Goal: Transaction & Acquisition: Purchase product/service

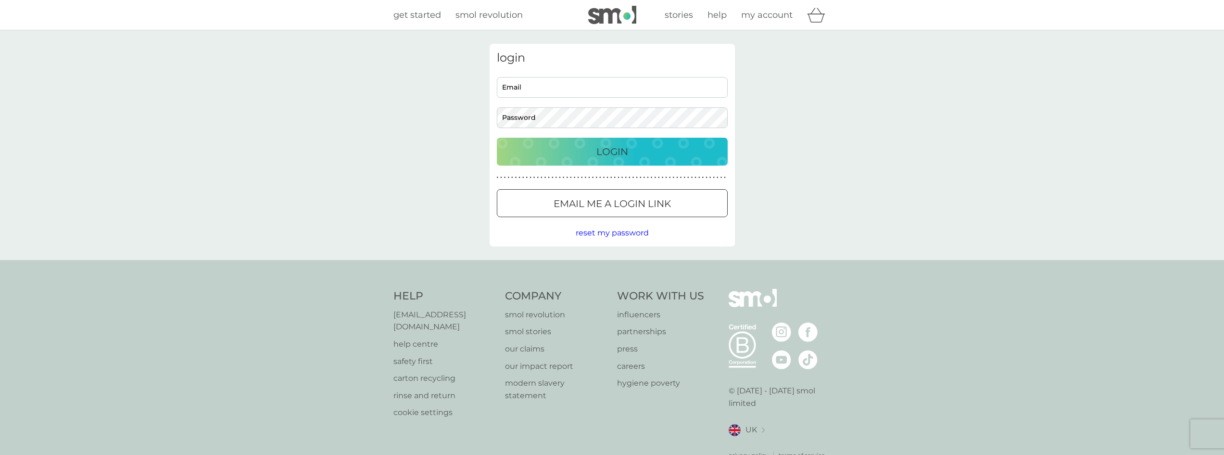
click at [528, 81] on input "Email" at bounding box center [612, 87] width 231 height 21
click at [508, 87] on input "[EMAIL_ADDRESS][DOMAIN_NAME]" at bounding box center [612, 87] width 231 height 21
type input "[EMAIL_ADDRESS][DOMAIN_NAME]"
click at [514, 105] on div "s_ricaurte@hotmail.com Email Password" at bounding box center [612, 102] width 238 height 51
click at [613, 152] on p "Login" at bounding box center [612, 151] width 32 height 15
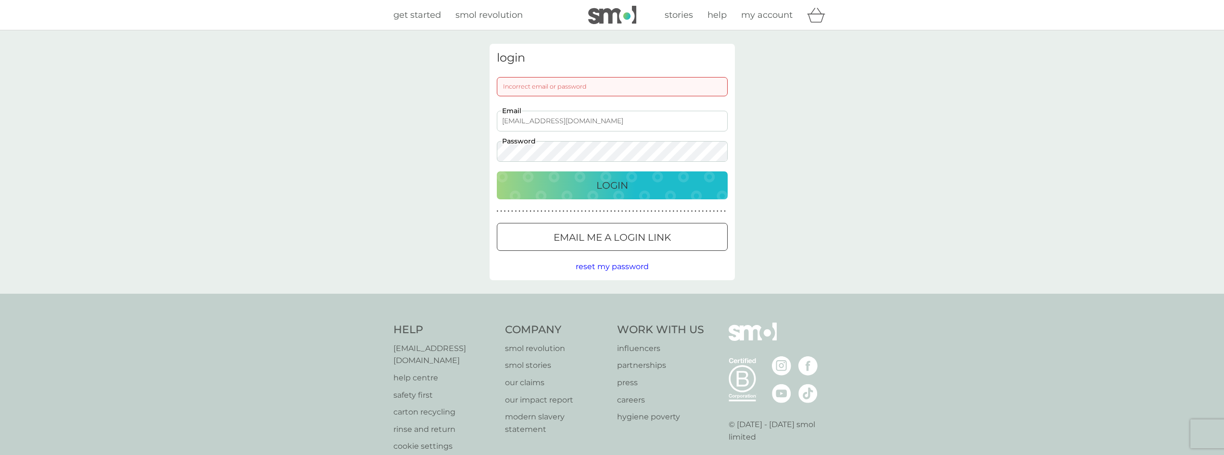
click at [594, 185] on div "Login" at bounding box center [612, 184] width 212 height 15
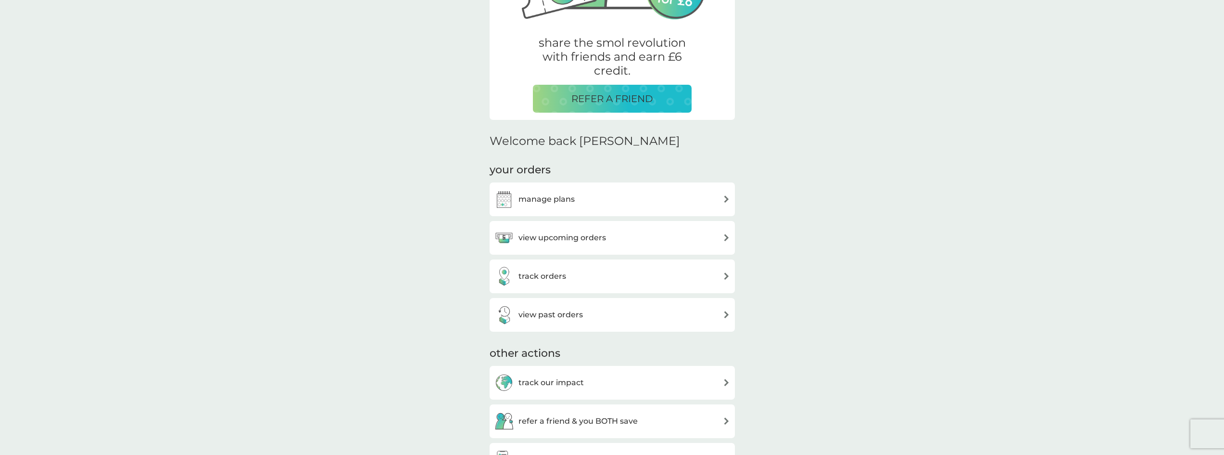
scroll to position [240, 0]
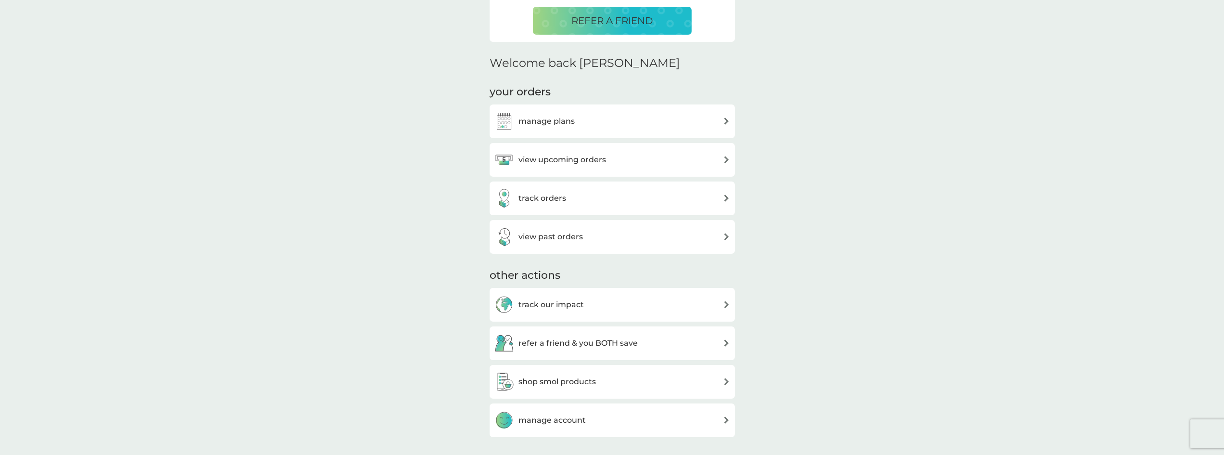
click at [541, 117] on h3 "manage plans" at bounding box center [546, 121] width 56 height 13
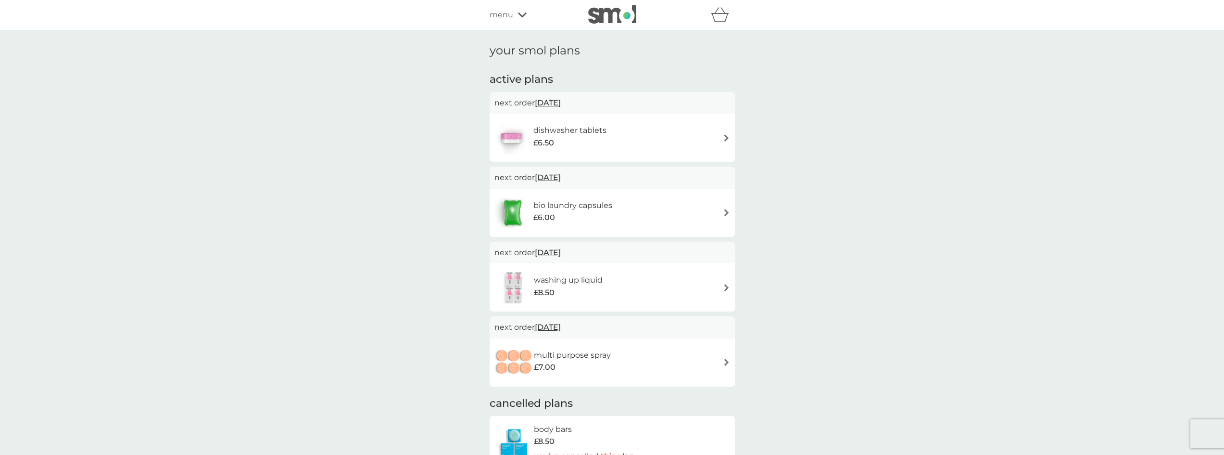
click at [517, 14] on div "menu" at bounding box center [531, 15] width 82 height 13
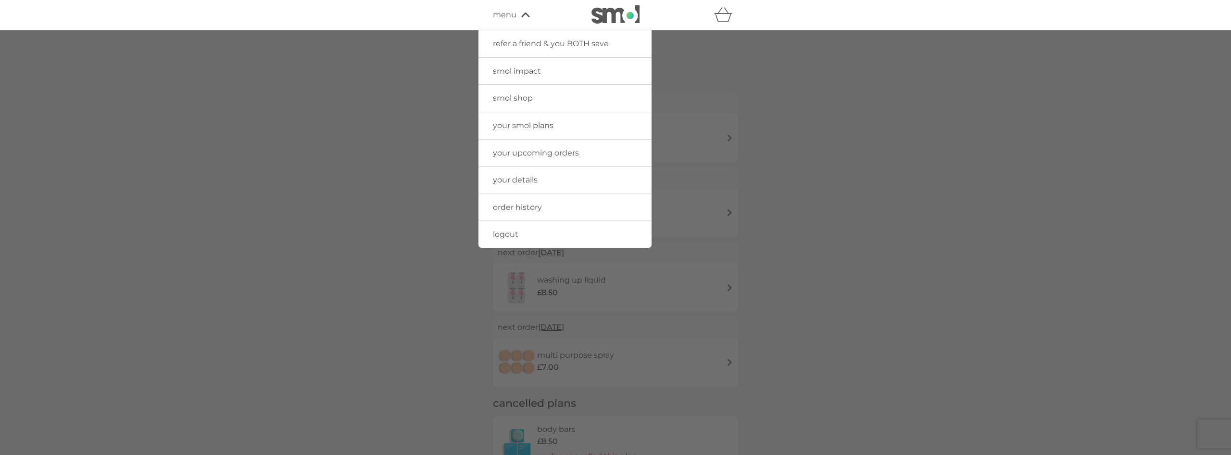
click at [508, 95] on span "smol shop" at bounding box center [513, 97] width 40 height 9
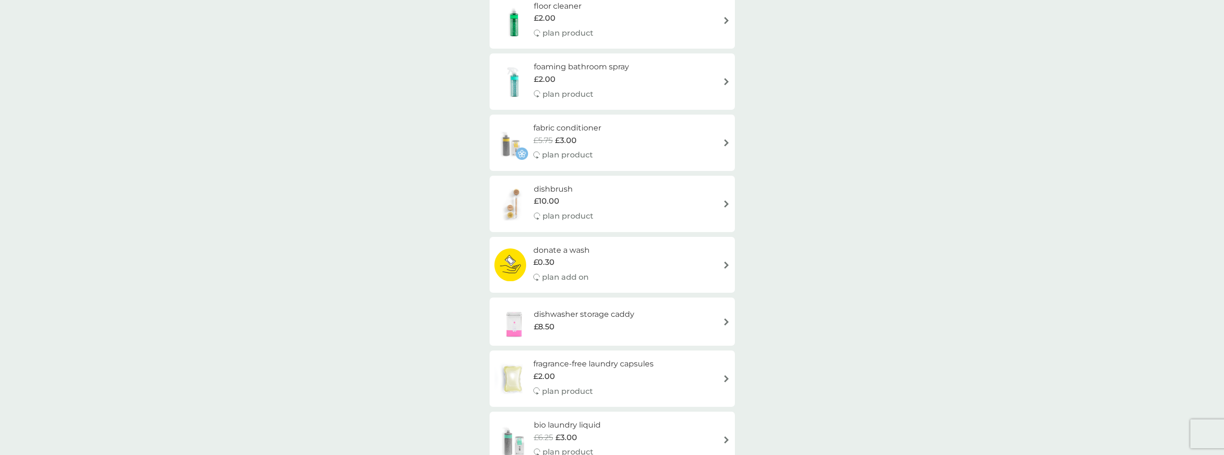
scroll to position [289, 0]
click at [559, 136] on span "£3.00" at bounding box center [566, 139] width 22 height 13
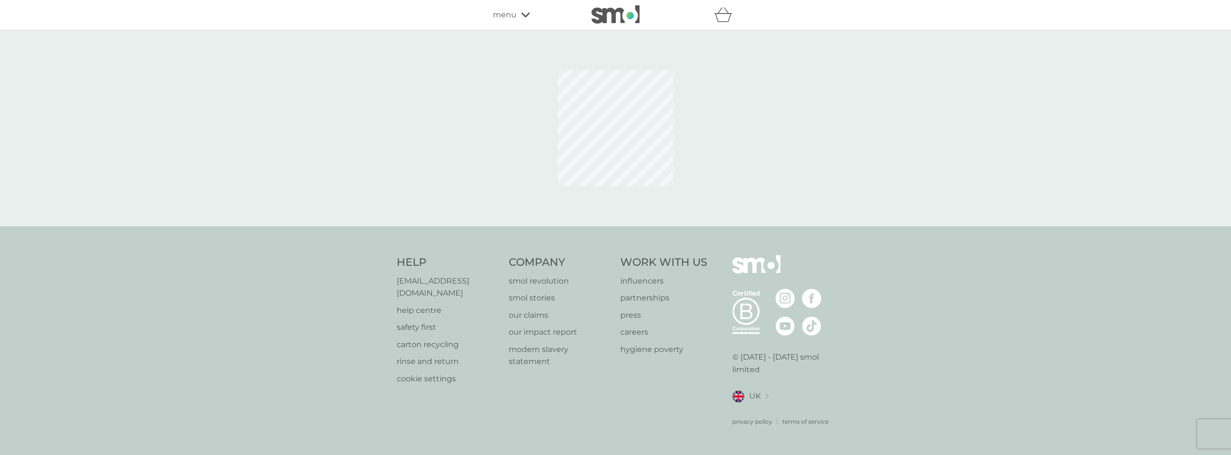
select select "182"
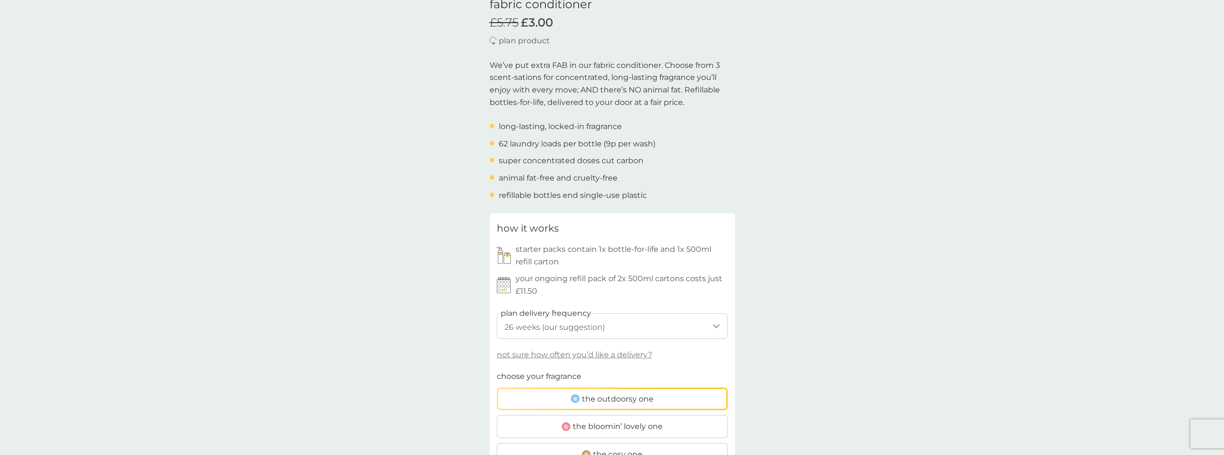
scroll to position [289, 0]
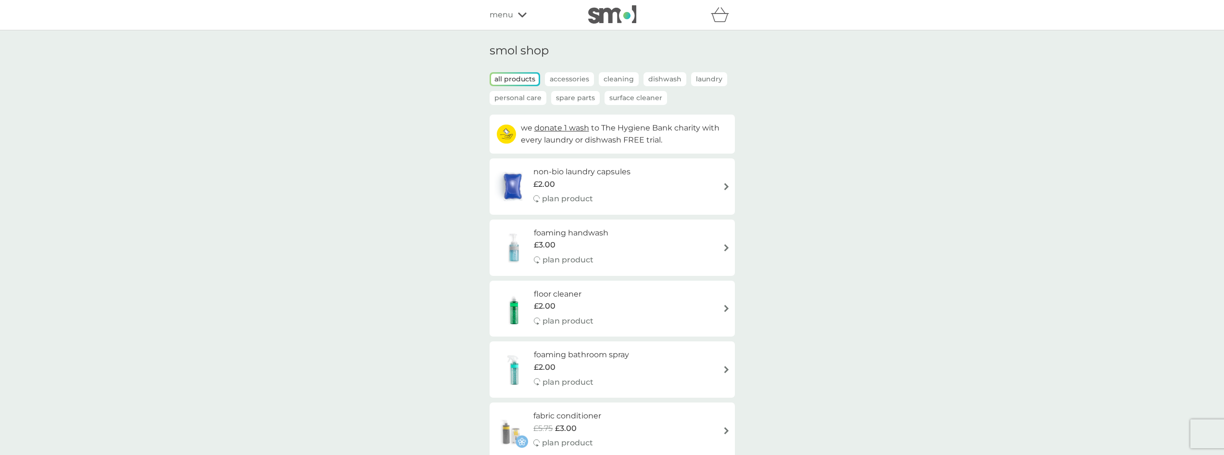
click at [563, 99] on p "Spare Parts" at bounding box center [575, 98] width 49 height 14
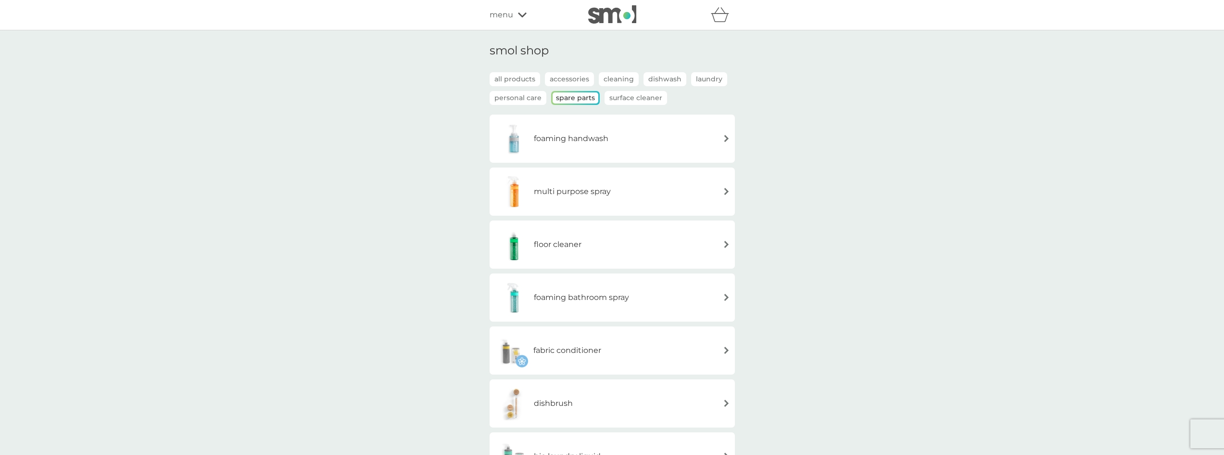
click at [580, 194] on h6 "multi purpose spray" at bounding box center [572, 191] width 77 height 13
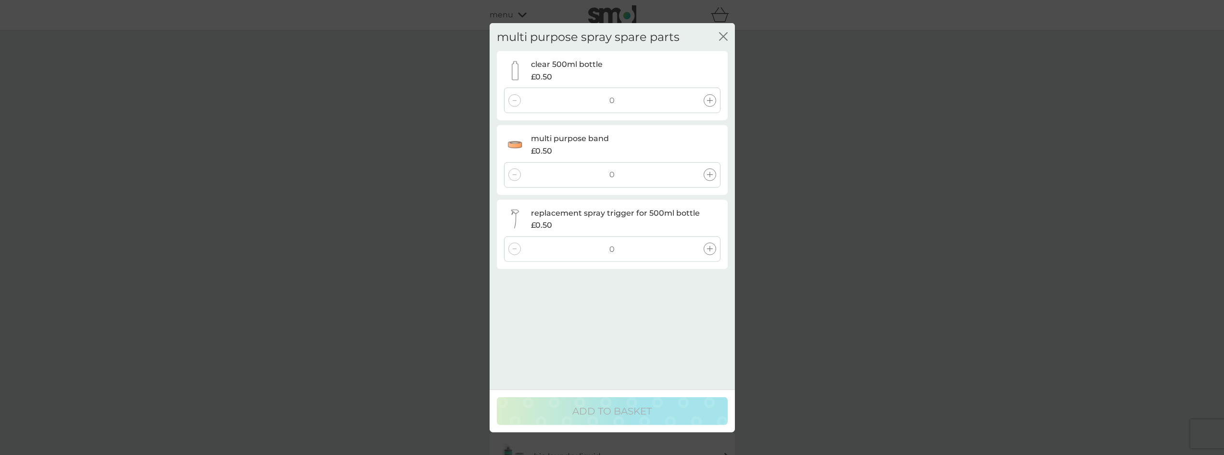
click at [708, 102] on icon at bounding box center [710, 101] width 6 height 6
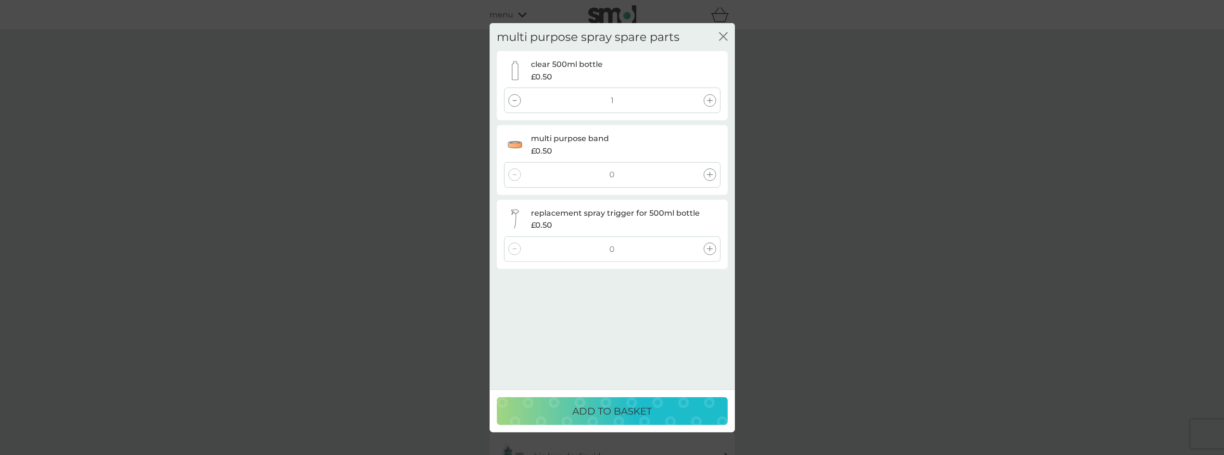
click at [594, 405] on p "ADD TO BASKET" at bounding box center [611, 410] width 79 height 15
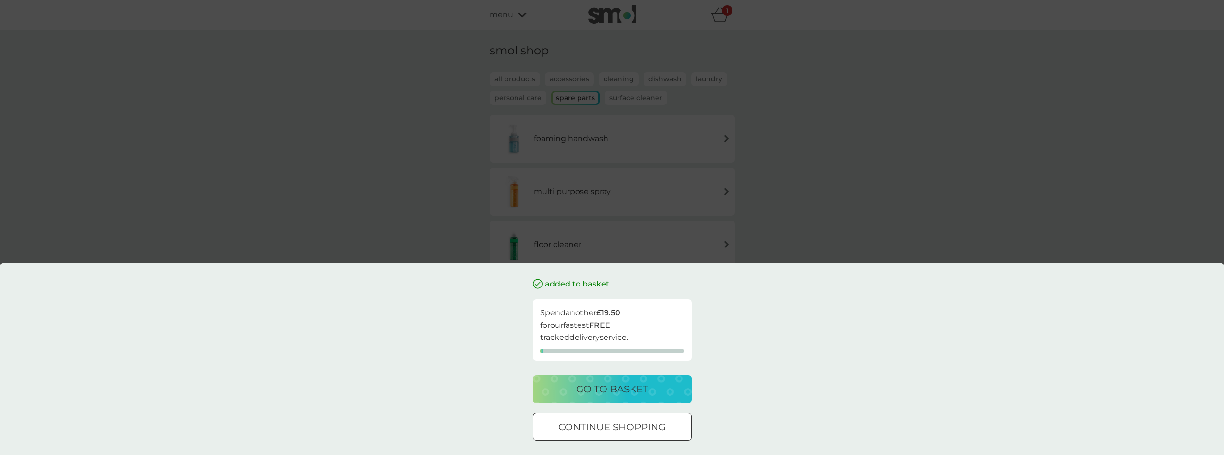
click at [606, 389] on p "go to basket" at bounding box center [612, 388] width 72 height 15
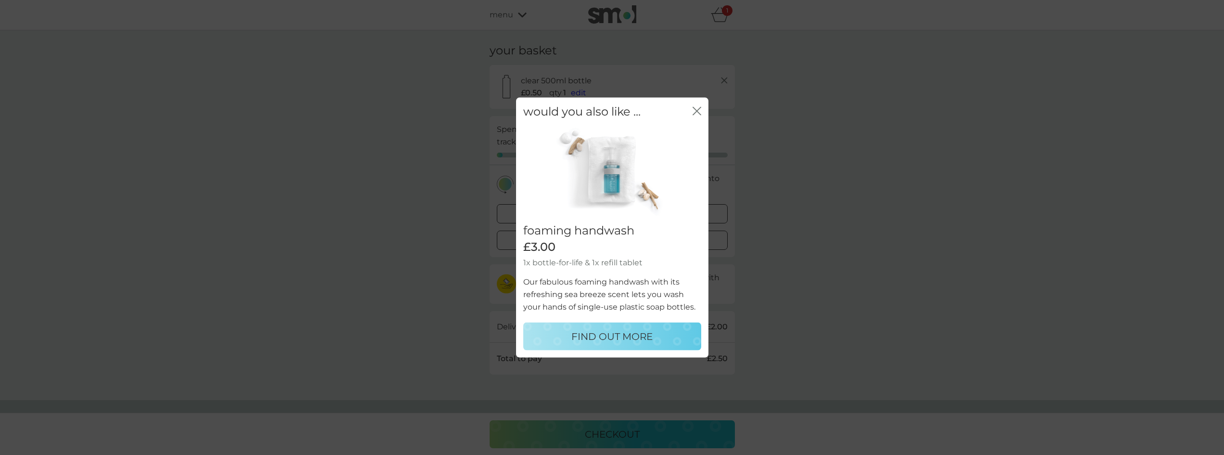
click at [696, 108] on icon "close" at bounding box center [697, 110] width 9 height 9
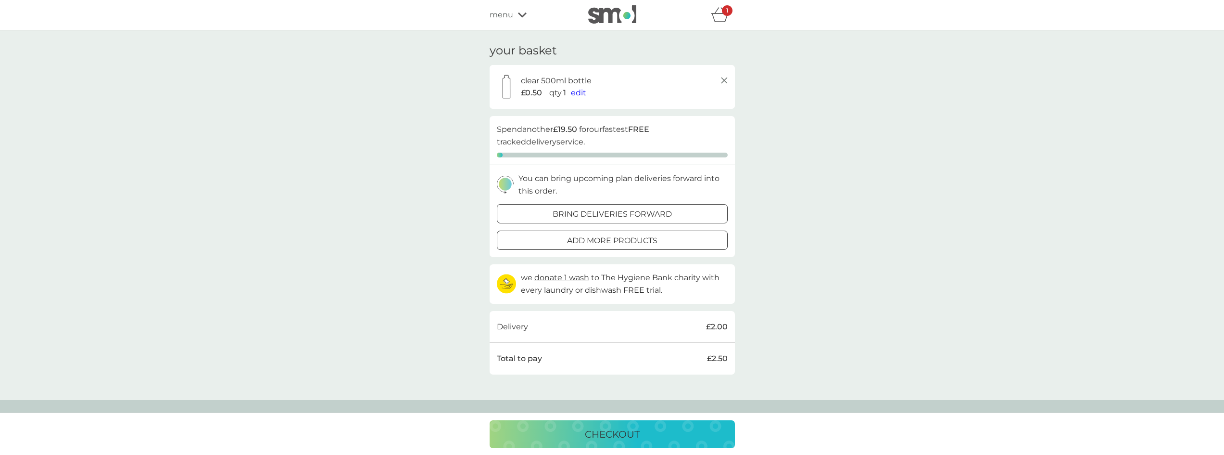
click at [522, 13] on icon at bounding box center [522, 15] width 9 height 6
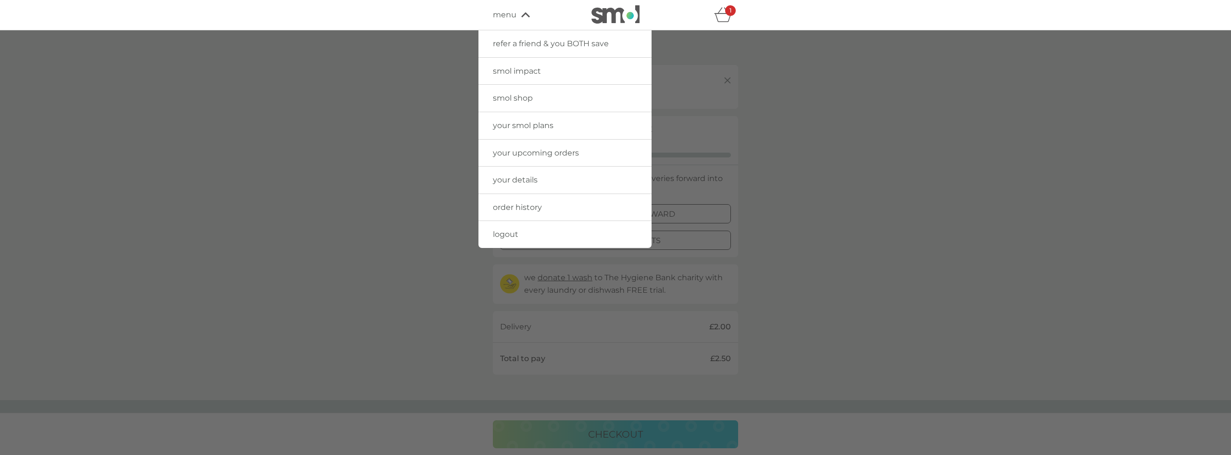
click at [522, 98] on span "smol shop" at bounding box center [513, 97] width 40 height 9
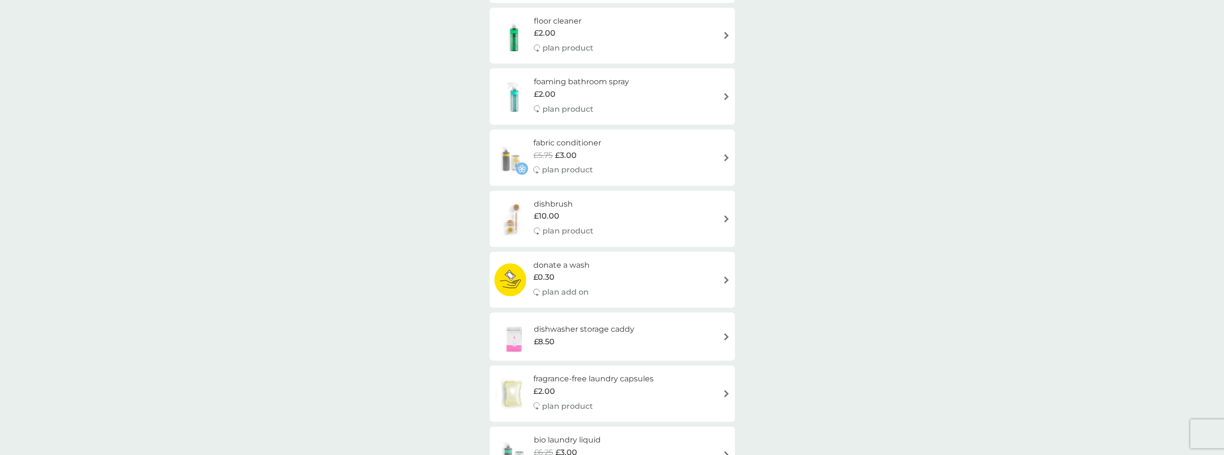
scroll to position [289, 0]
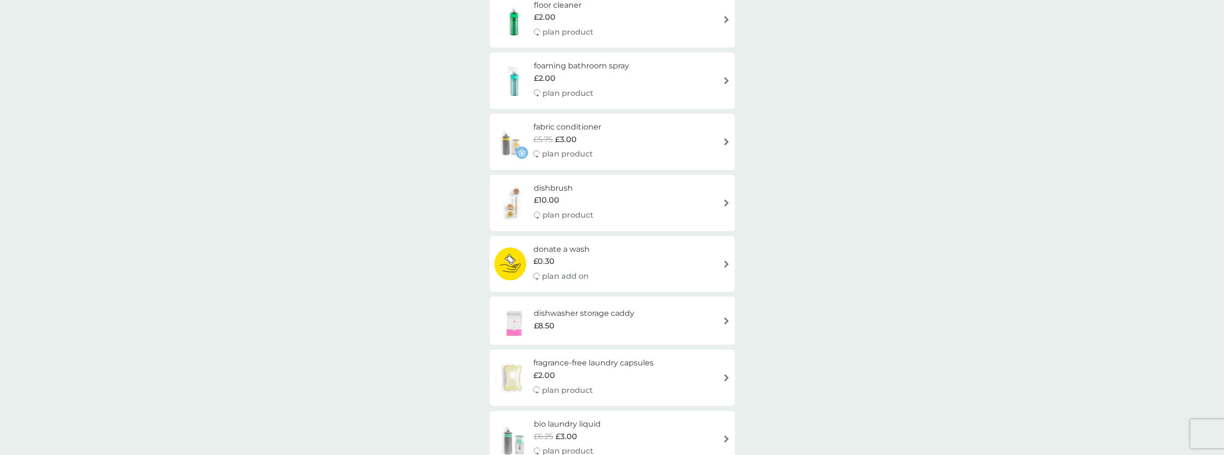
click at [547, 133] on span "£5.75" at bounding box center [542, 139] width 19 height 13
select select "182"
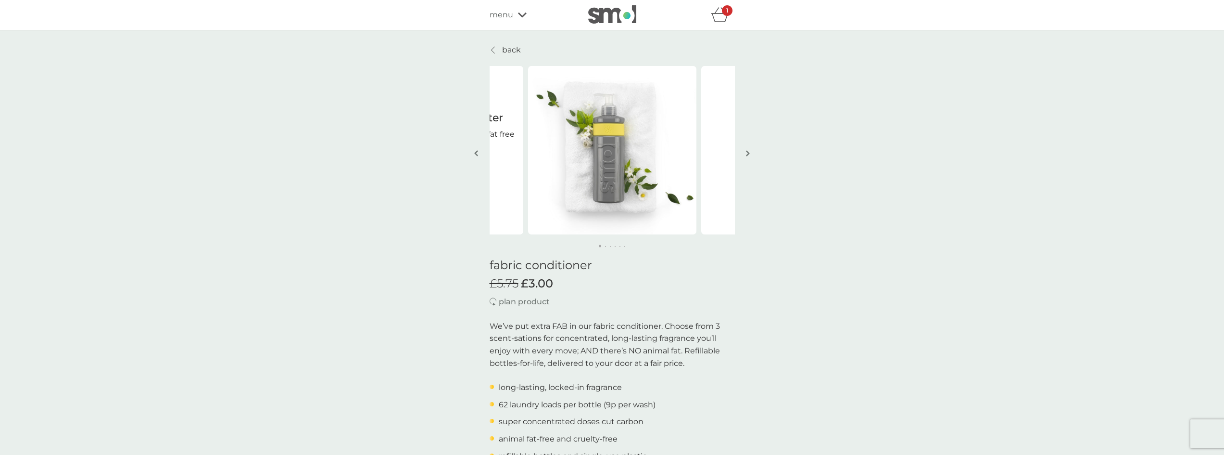
click at [722, 14] on div "1" at bounding box center [727, 10] width 11 height 11
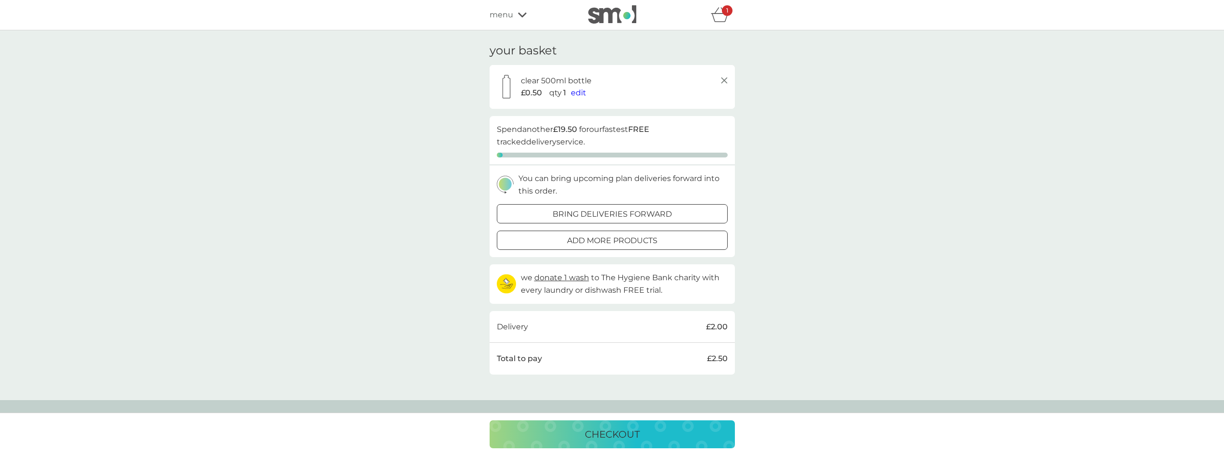
click at [531, 317] on div "Delivery £2.00" at bounding box center [612, 327] width 245 height 32
click at [718, 13] on icon "basket" at bounding box center [720, 14] width 18 height 15
click at [725, 9] on div "1" at bounding box center [727, 10] width 11 height 11
click at [722, 15] on div "1" at bounding box center [727, 10] width 11 height 11
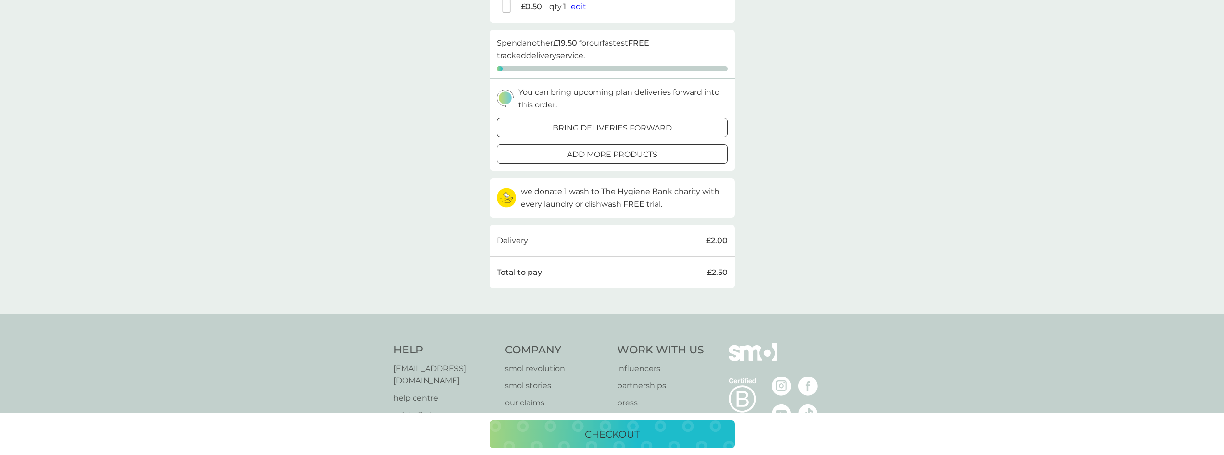
scroll to position [161, 0]
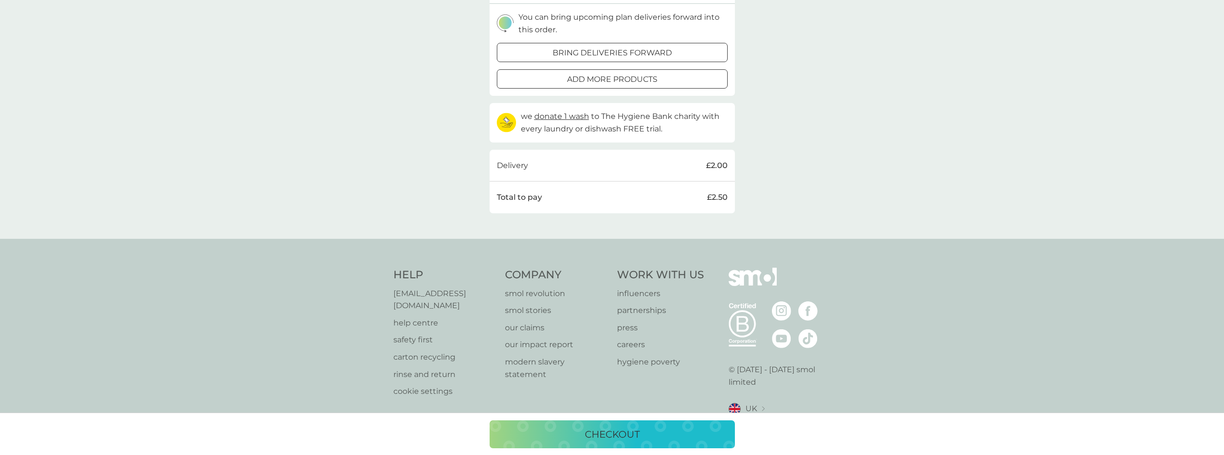
click at [588, 200] on div "Total to pay £2.50" at bounding box center [612, 197] width 231 height 13
click at [555, 203] on div "Total to pay £2.50" at bounding box center [612, 197] width 231 height 13
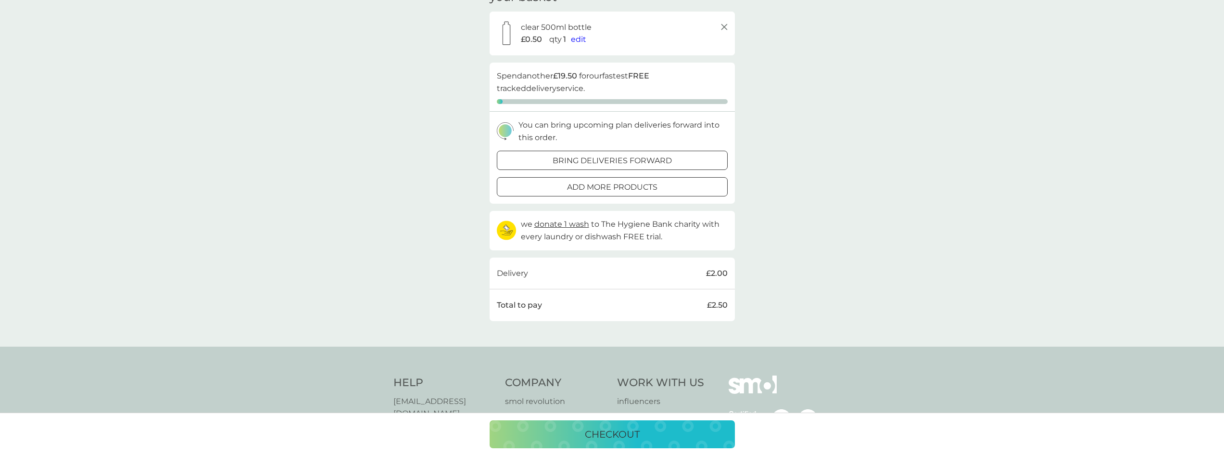
scroll to position [0, 0]
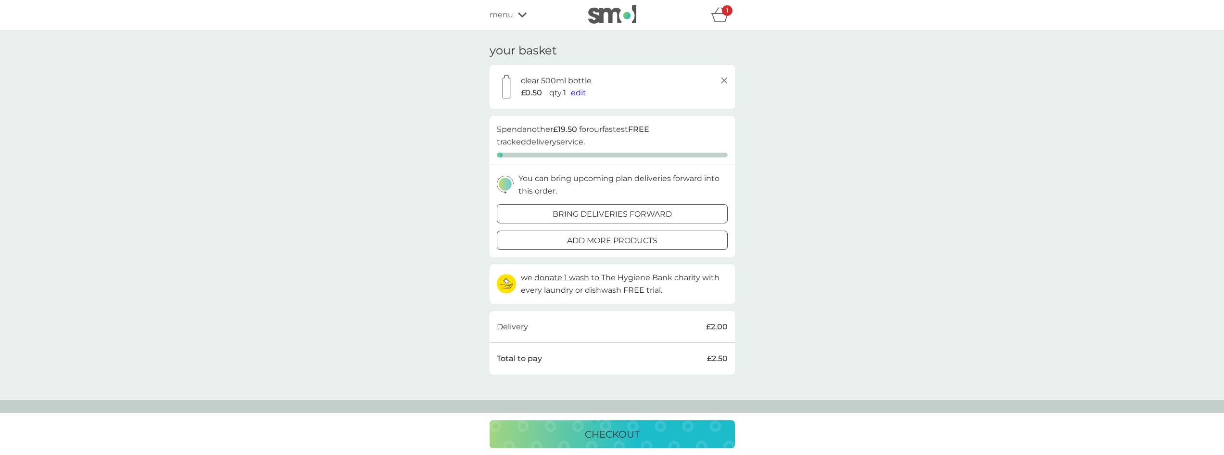
click at [586, 88] on div "£0.50 qty 1 edit" at bounding box center [625, 93] width 209 height 13
click at [496, 1] on div "refer a friend & you BOTH save smol impact smol shop your smol plans your upcom…" at bounding box center [612, 15] width 1224 height 30
click at [492, 13] on span "menu" at bounding box center [502, 15] width 24 height 13
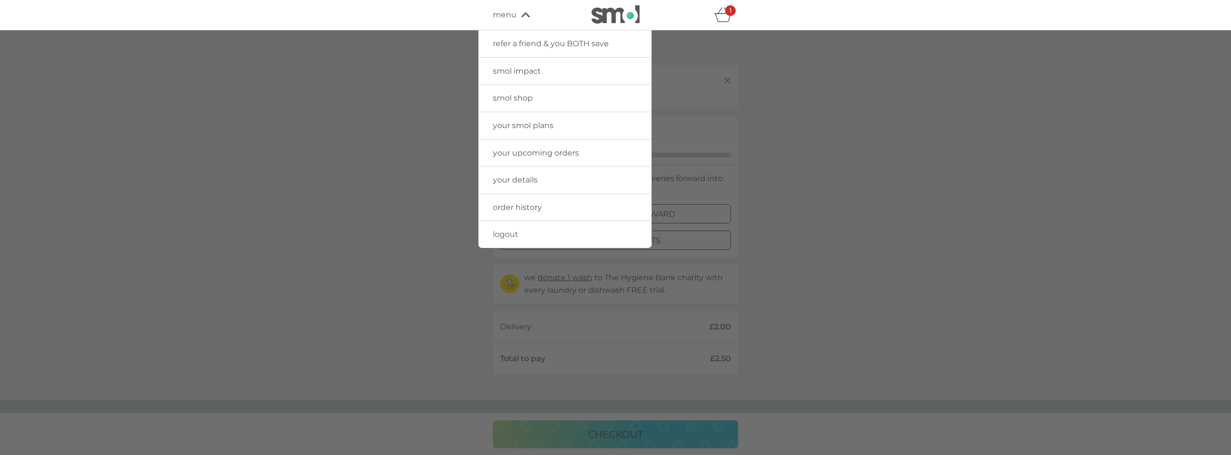
click at [724, 13] on icon "basket" at bounding box center [723, 14] width 18 height 15
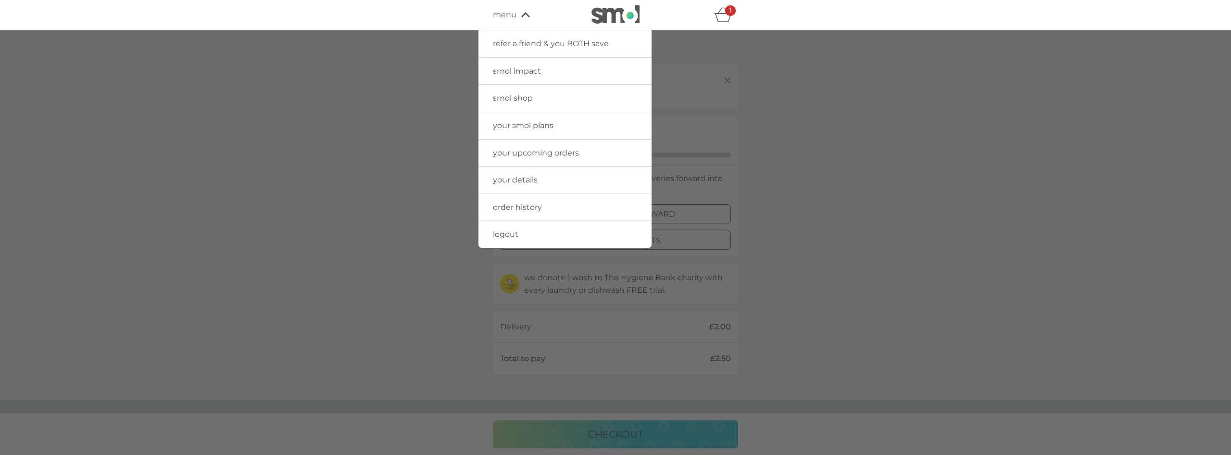
click at [724, 13] on icon "basket" at bounding box center [723, 14] width 18 height 15
click at [299, 204] on div at bounding box center [615, 257] width 1231 height 455
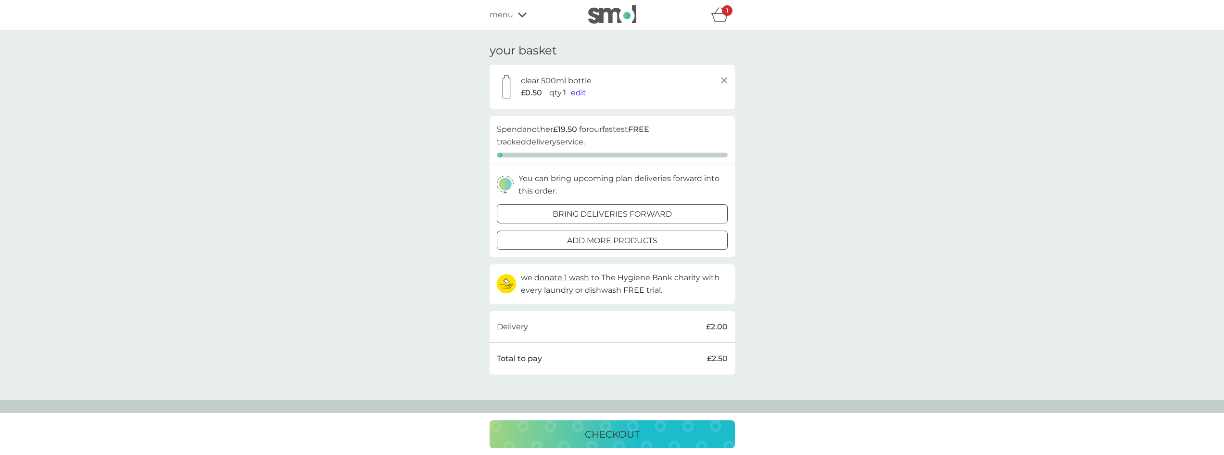
click at [719, 9] on icon "basket" at bounding box center [720, 14] width 18 height 15
click at [722, 13] on div "1" at bounding box center [727, 10] width 11 height 11
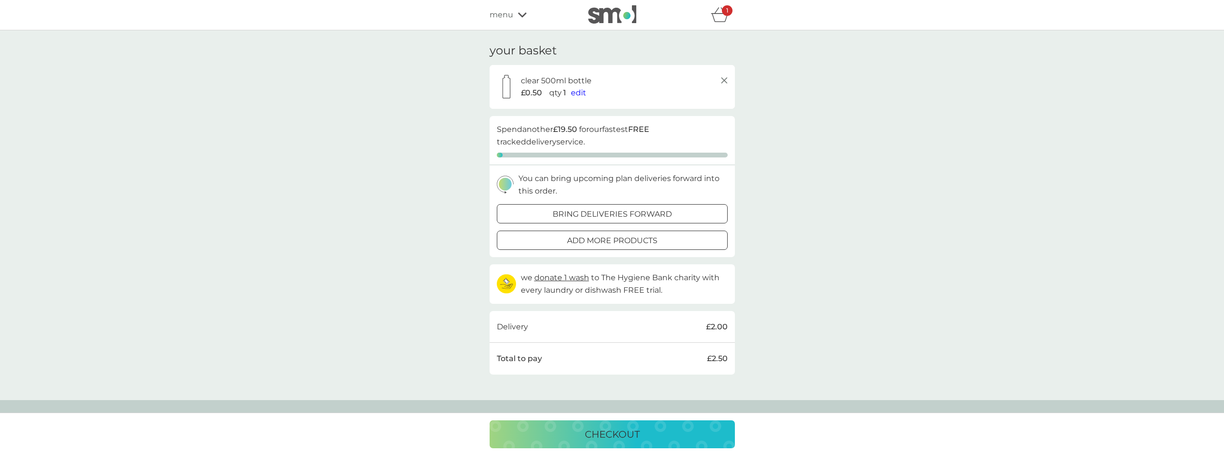
click at [721, 14] on icon "basket" at bounding box center [719, 17] width 16 height 9
click at [506, 91] on img at bounding box center [506, 87] width 24 height 24
click at [518, 47] on h3 "your basket" at bounding box center [523, 51] width 67 height 14
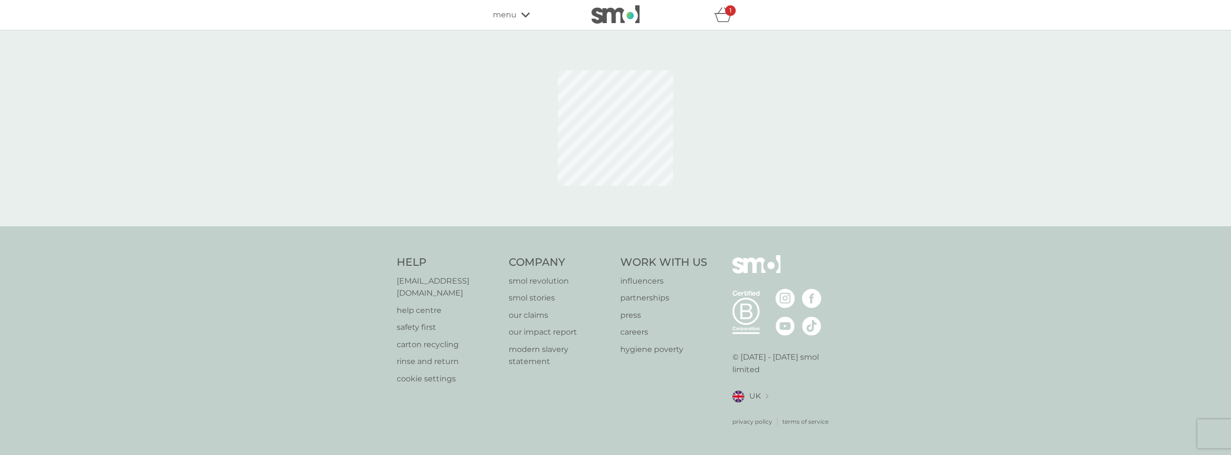
select select "182"
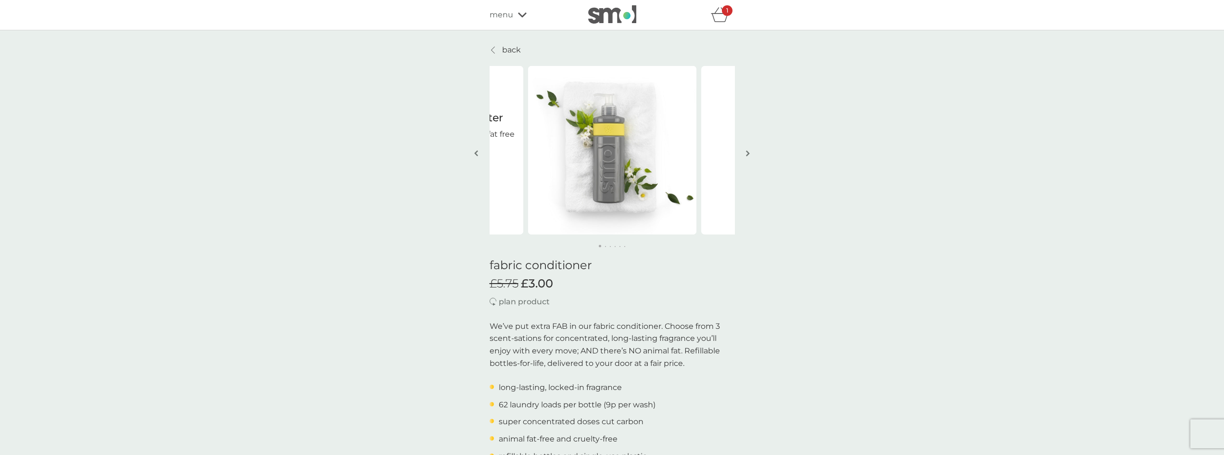
click at [724, 20] on icon "basket" at bounding box center [720, 14] width 18 height 15
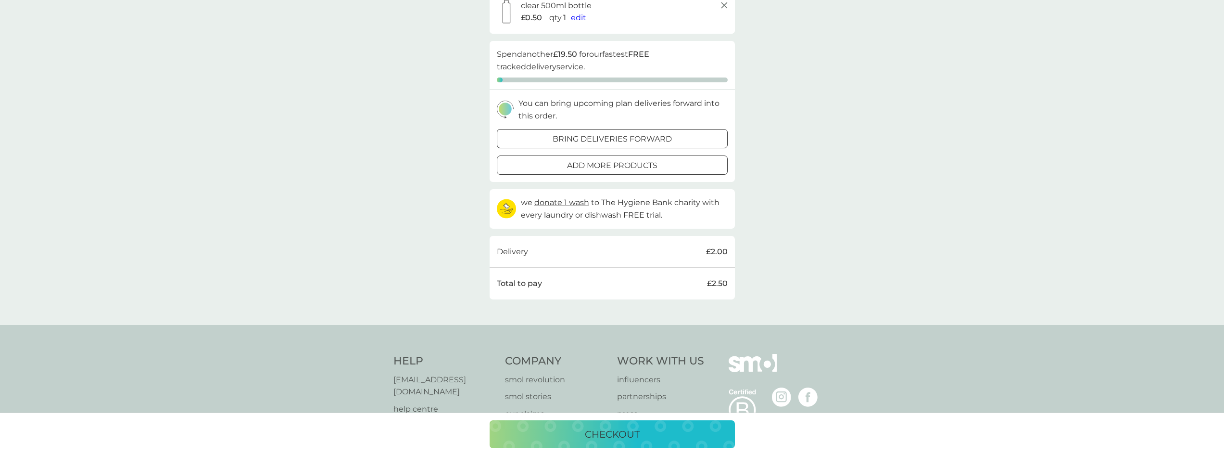
scroll to position [161, 0]
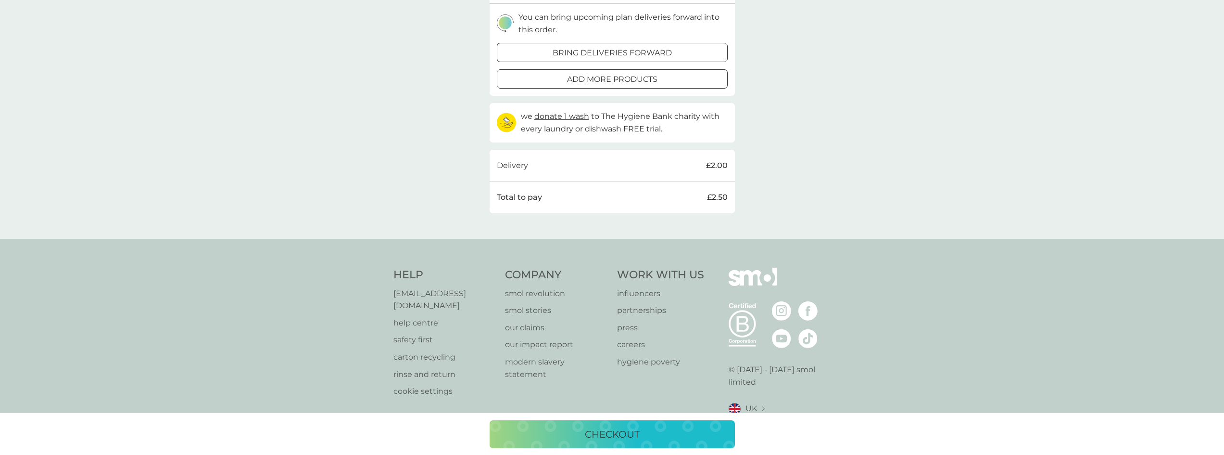
click at [526, 429] on div "checkout" at bounding box center [612, 433] width 226 height 15
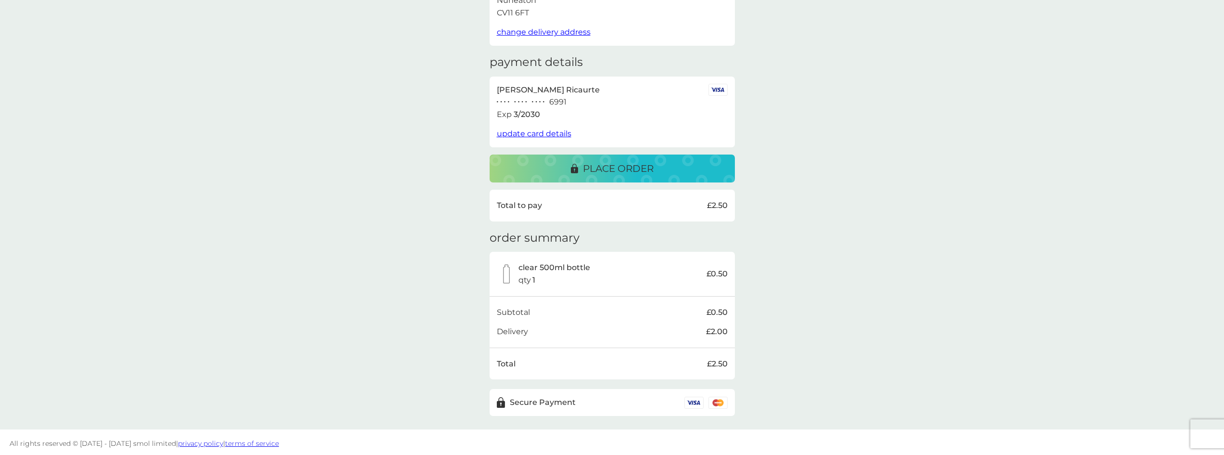
scroll to position [105, 0]
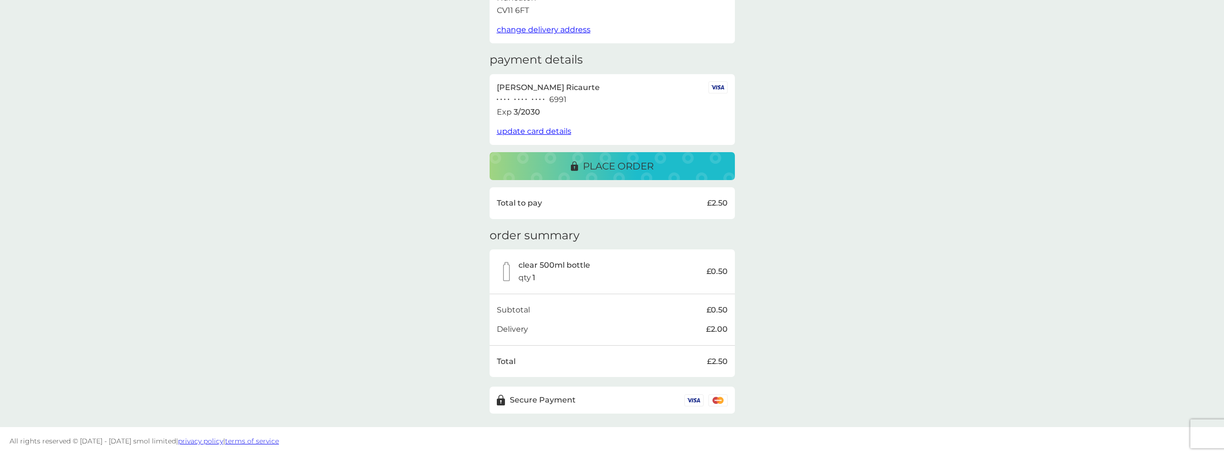
click at [609, 164] on p "place order" at bounding box center [618, 165] width 71 height 15
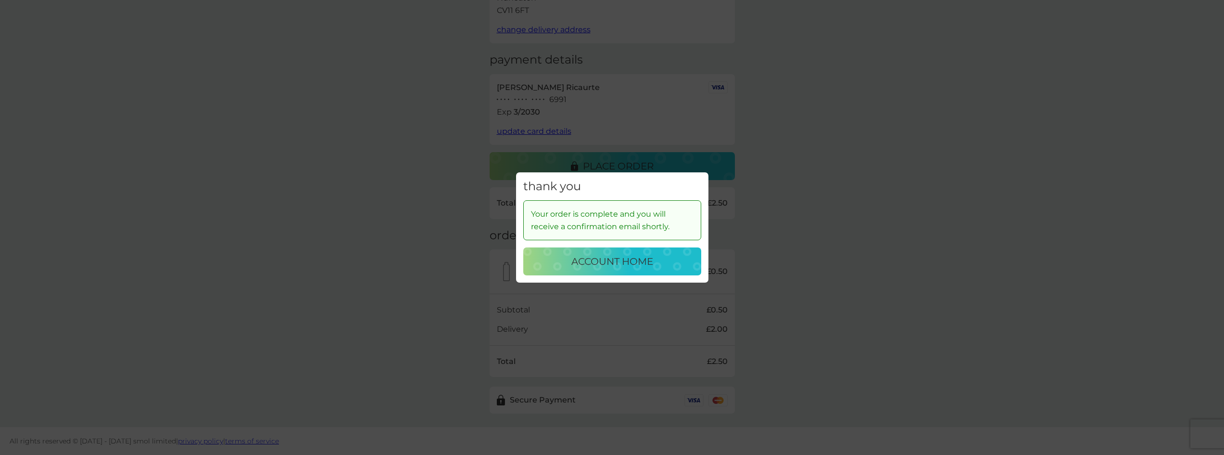
click at [637, 264] on p "account home" at bounding box center [612, 260] width 82 height 15
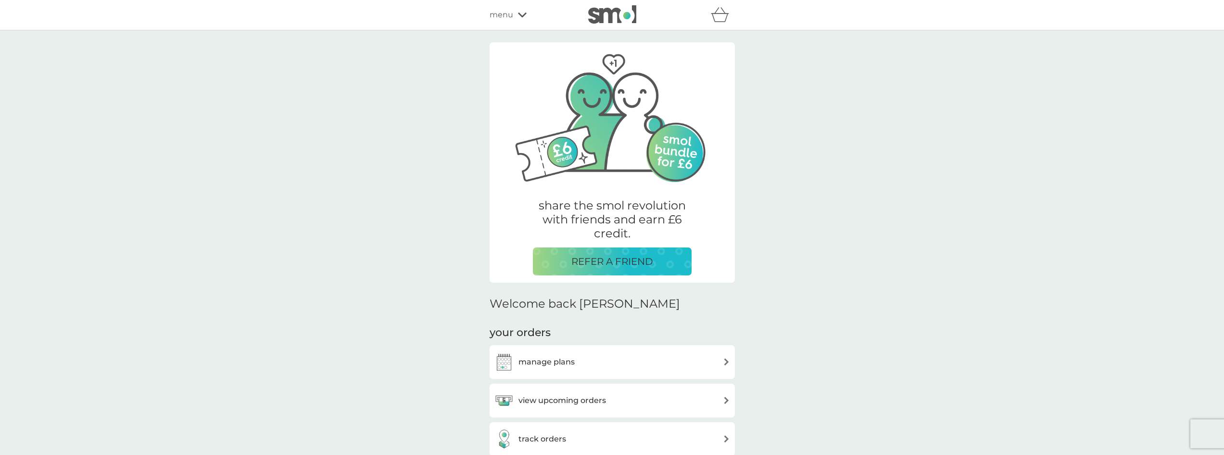
click at [524, 11] on div "menu" at bounding box center [531, 15] width 82 height 13
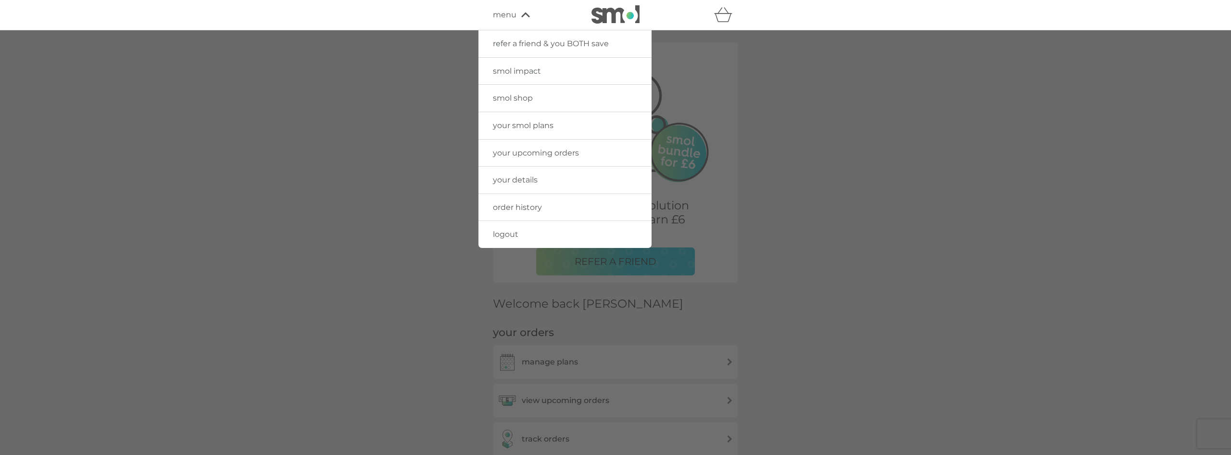
click at [504, 236] on span "logout" at bounding box center [505, 233] width 25 height 9
